Goal: Information Seeking & Learning: Learn about a topic

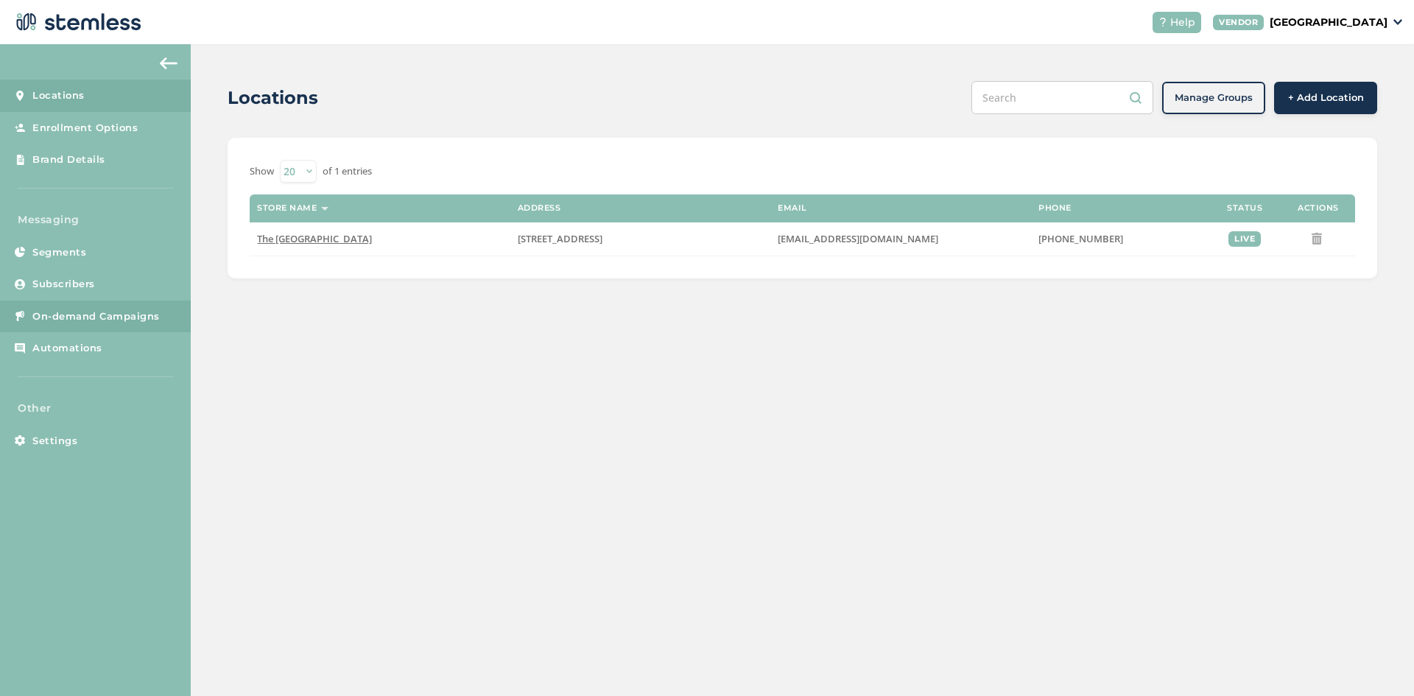
click at [68, 318] on span "On-demand Campaigns" at bounding box center [95, 316] width 127 height 15
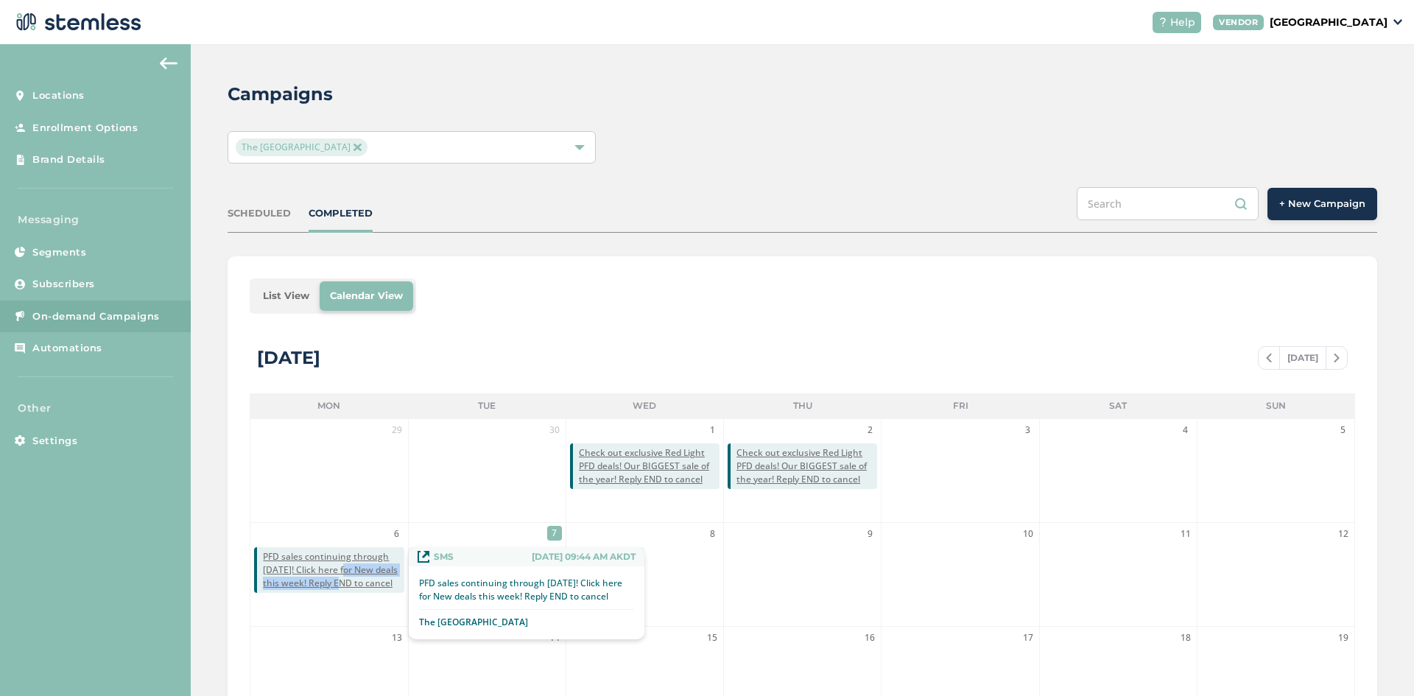
click at [340, 577] on span "PFD sales continuing through [DATE]! Click here for New deals this week! Reply …" at bounding box center [333, 570] width 141 height 40
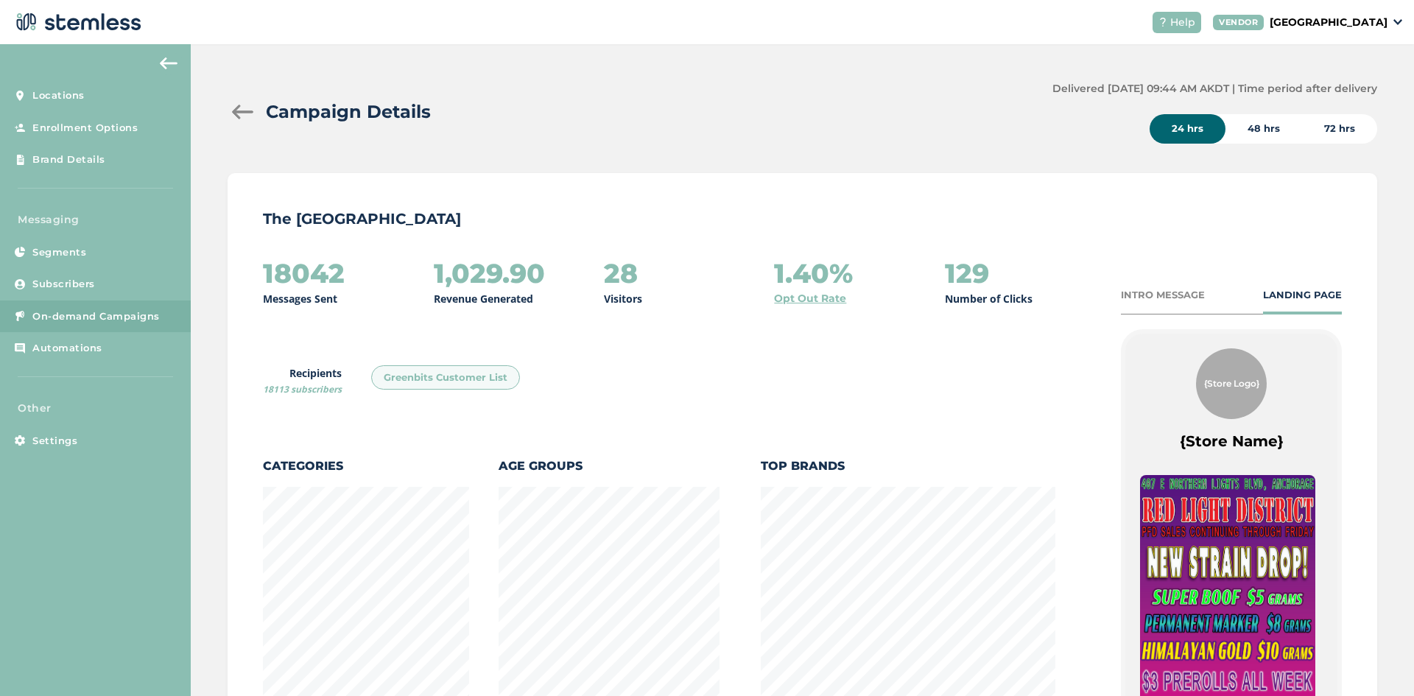
scroll to position [803, 1142]
click at [1259, 126] on div "48 hrs" at bounding box center [1263, 128] width 77 height 29
click at [1325, 124] on div "72 hrs" at bounding box center [1339, 128] width 75 height 29
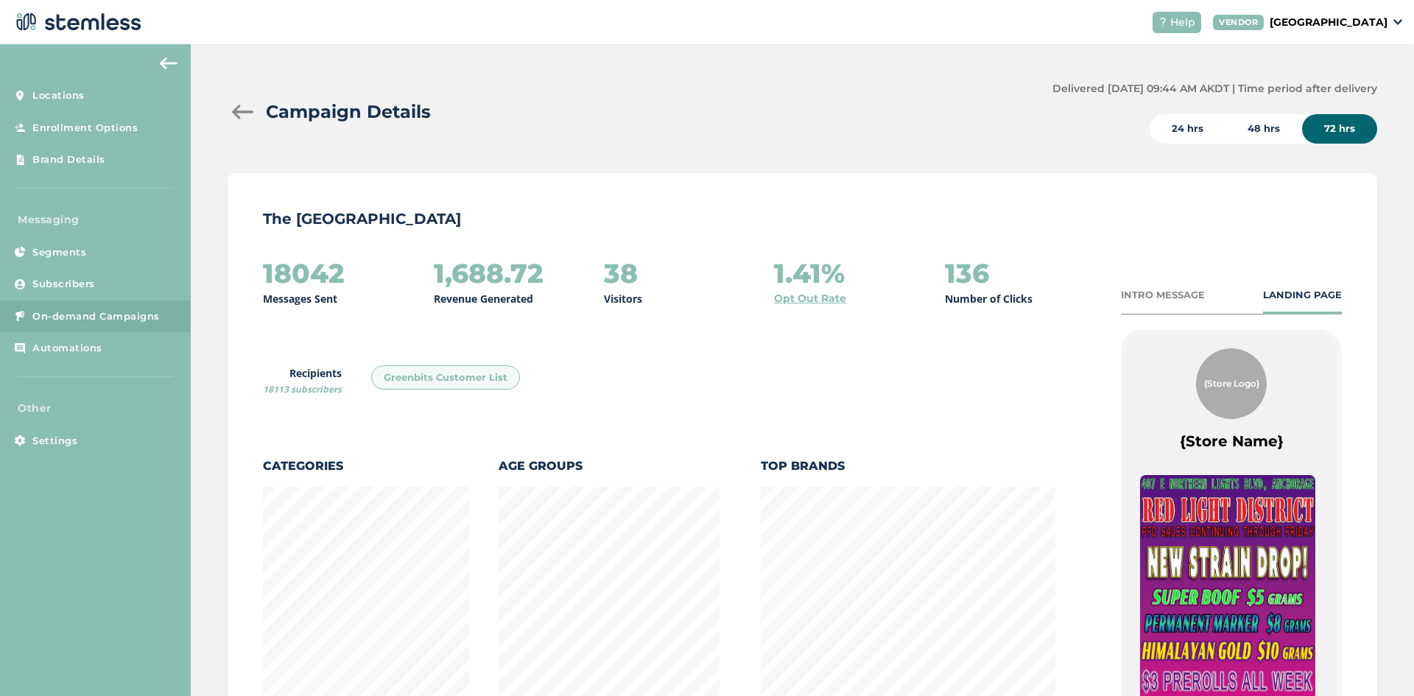
click at [1250, 122] on div "48 hrs" at bounding box center [1263, 128] width 77 height 29
click at [1321, 126] on div "72 hrs" at bounding box center [1339, 128] width 75 height 29
click at [1158, 129] on div "24 hrs" at bounding box center [1188, 128] width 76 height 29
click at [1277, 139] on div "48 hrs" at bounding box center [1263, 128] width 77 height 29
click at [1348, 130] on div "72 hrs" at bounding box center [1339, 128] width 75 height 29
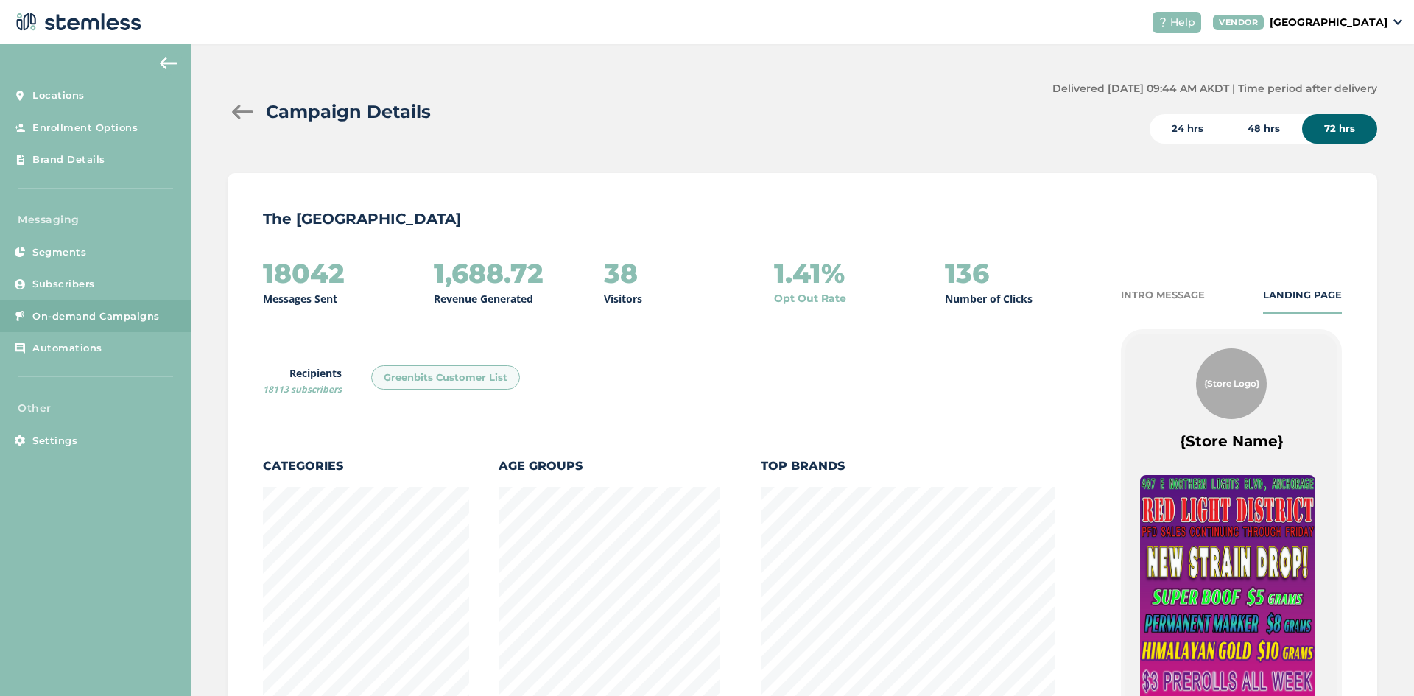
click at [174, 63] on img at bounding box center [169, 63] width 18 height 12
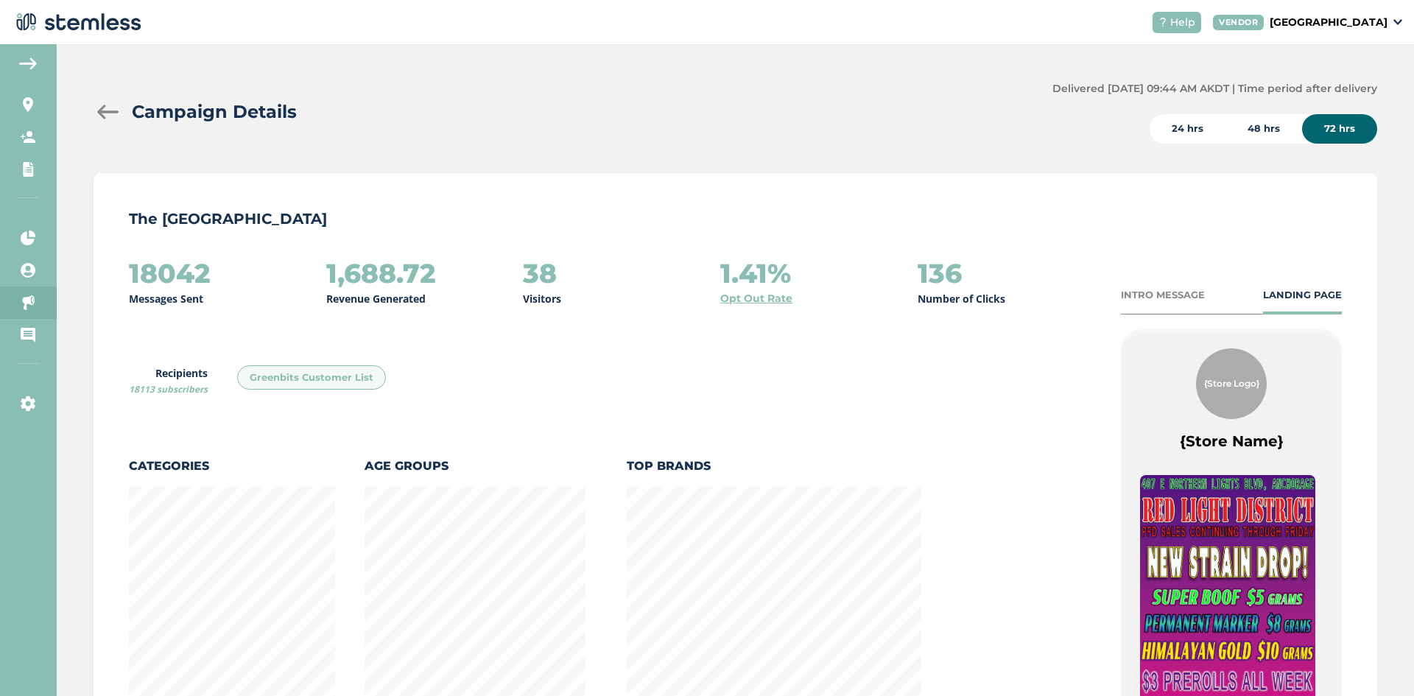
click at [32, 62] on img at bounding box center [28, 63] width 18 height 12
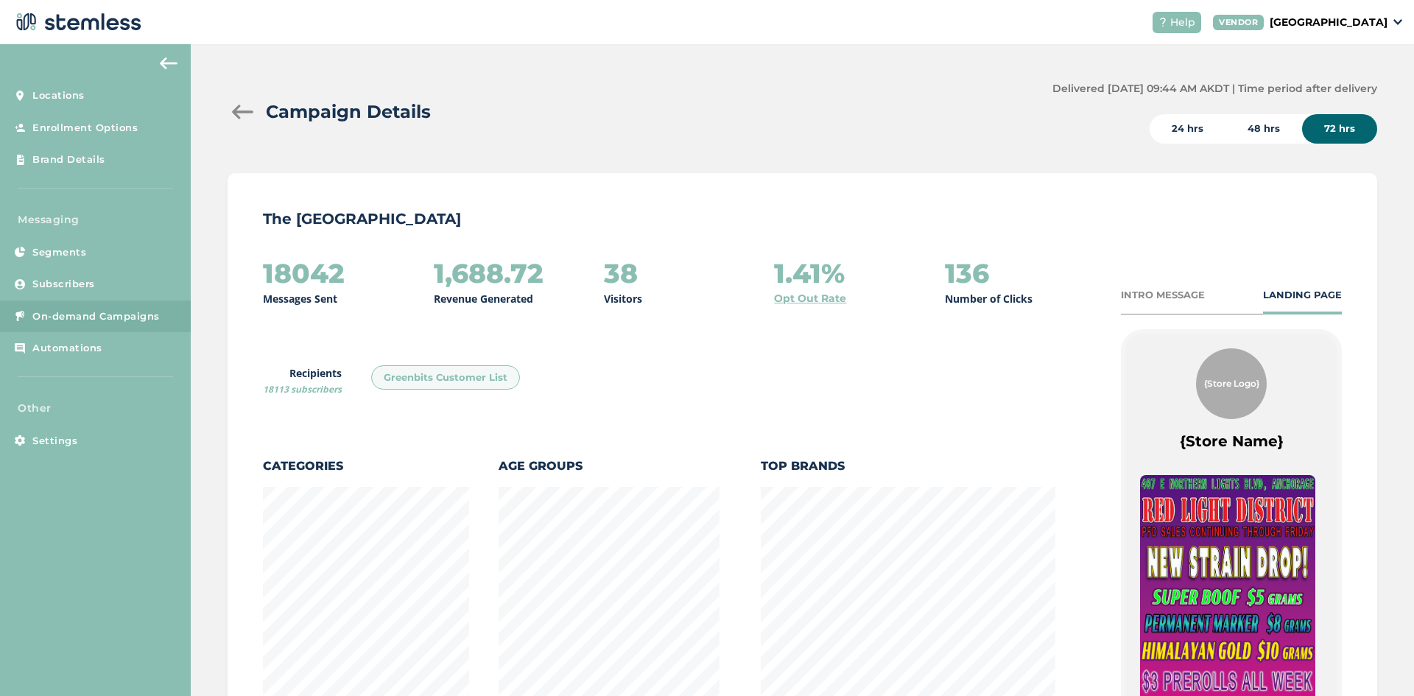
click at [167, 64] on img at bounding box center [169, 63] width 18 height 12
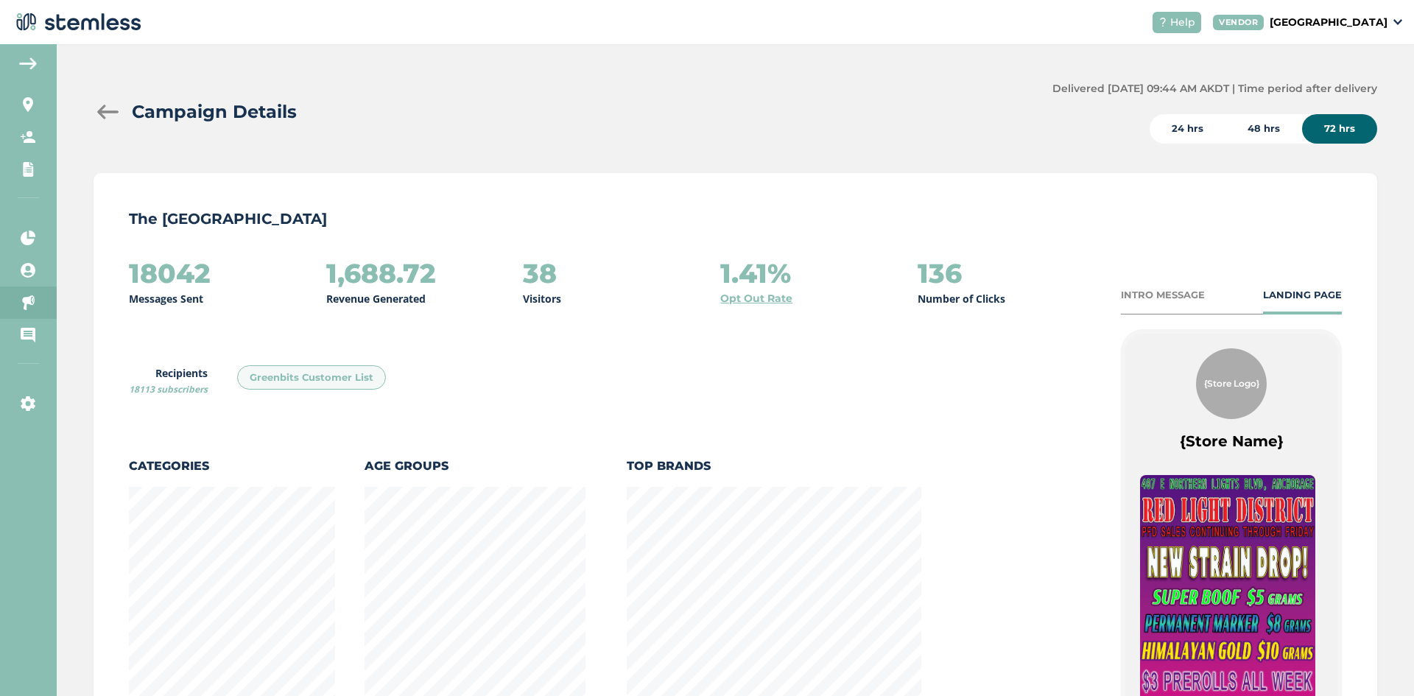
click at [99, 117] on div at bounding box center [108, 112] width 29 height 15
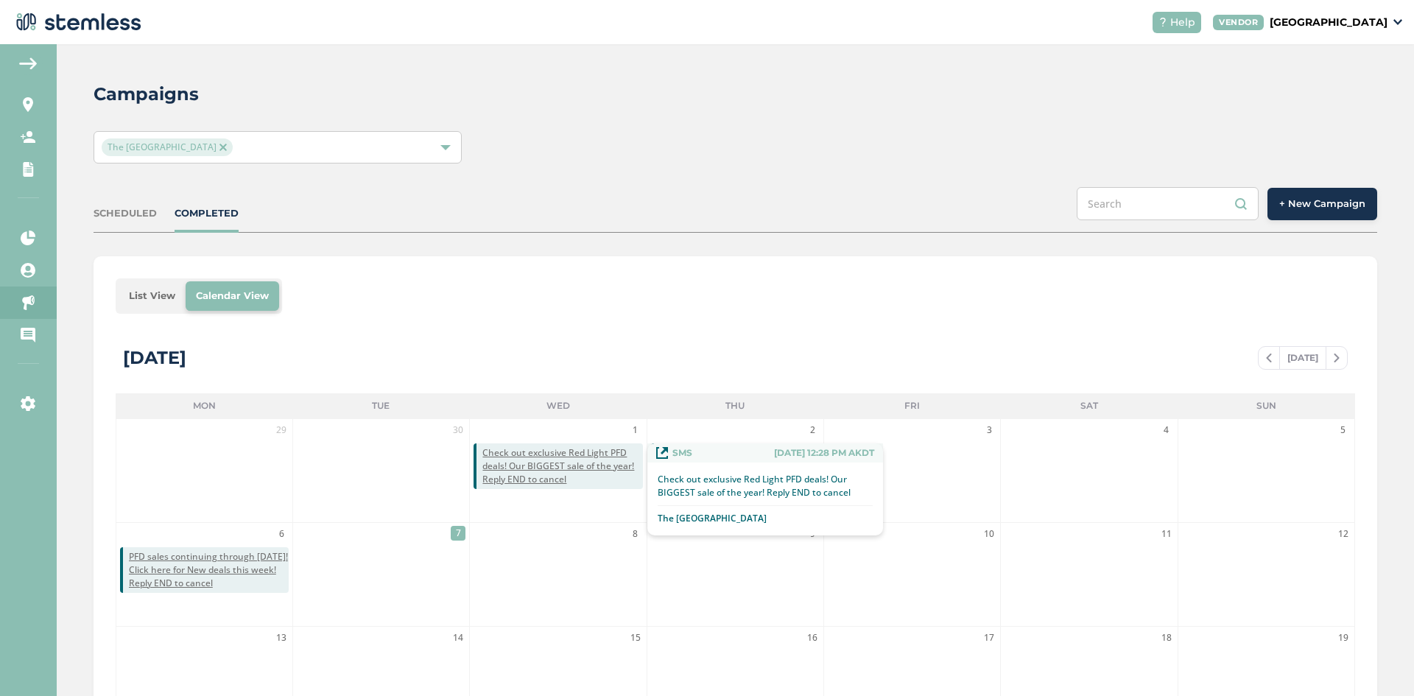
click at [547, 465] on span "Check out exclusive Red Light PFD deals! Our BIGGEST sale of the year! Reply EN…" at bounding box center [562, 466] width 160 height 40
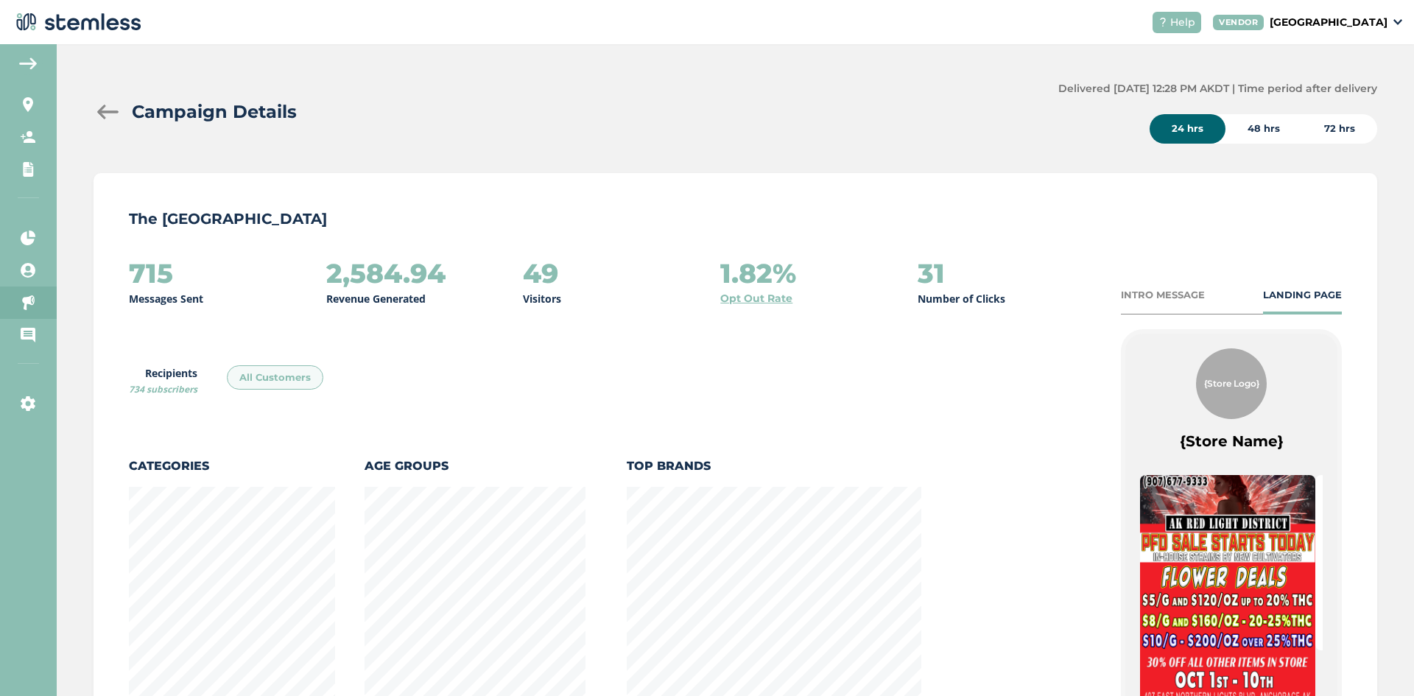
click at [1334, 130] on div "72 hrs" at bounding box center [1339, 128] width 75 height 29
click at [99, 108] on div at bounding box center [108, 112] width 29 height 15
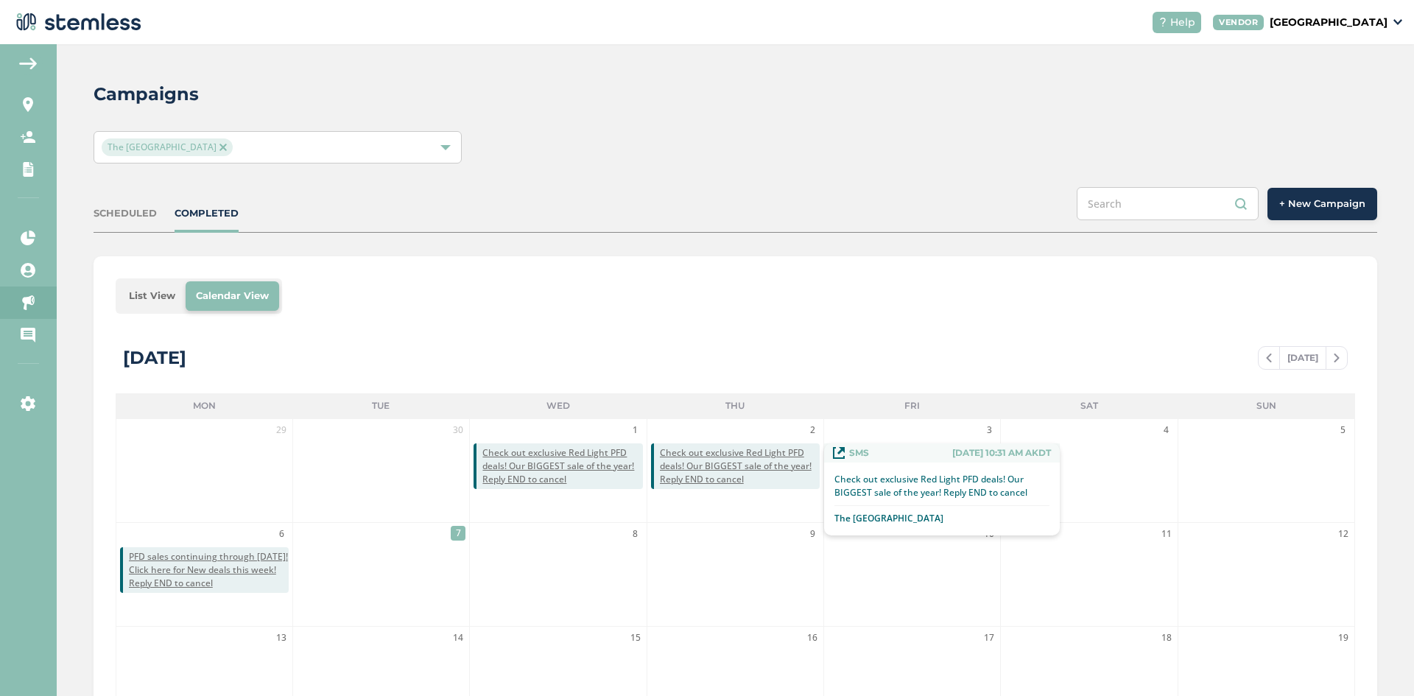
click at [691, 463] on span "Check out exclusive Red Light PFD deals! Our BIGGEST sale of the year! Reply EN…" at bounding box center [740, 466] width 160 height 40
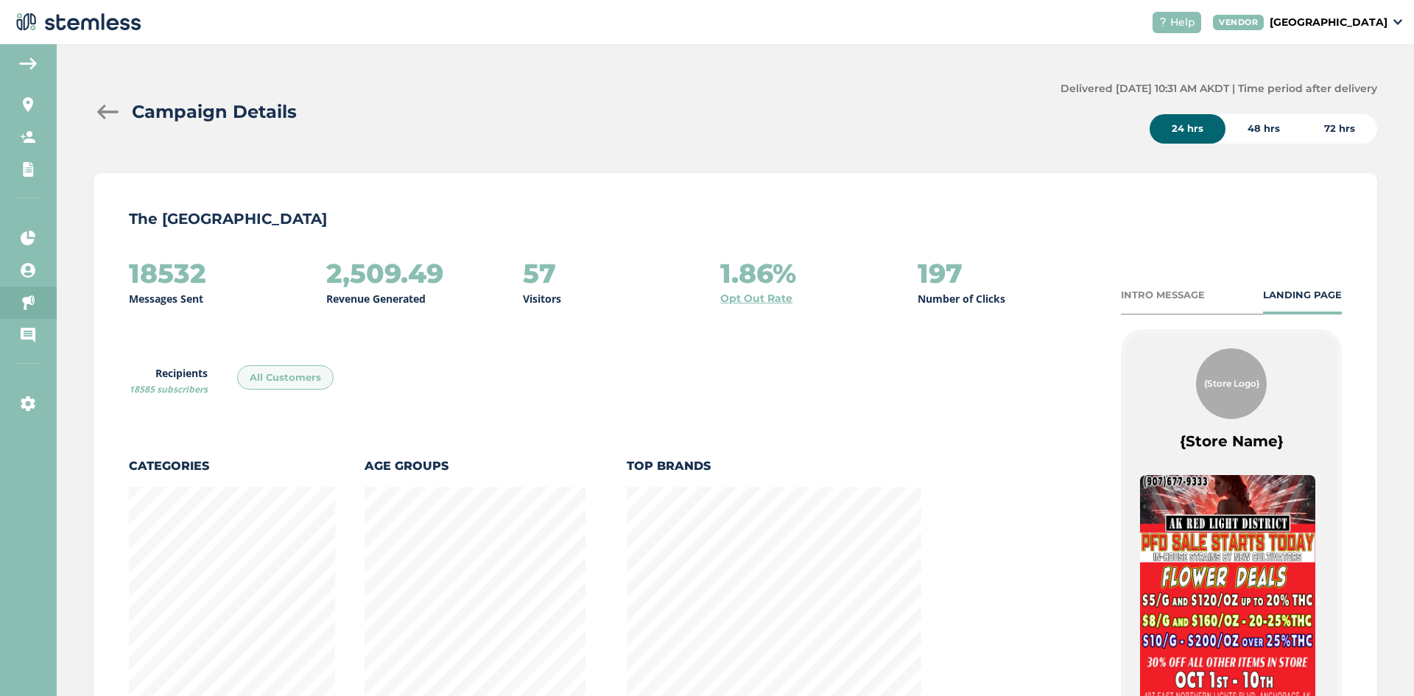
click at [1336, 130] on div "72 hrs" at bounding box center [1339, 128] width 75 height 29
click at [110, 113] on div at bounding box center [108, 112] width 29 height 15
